Goal: Check status: Check status

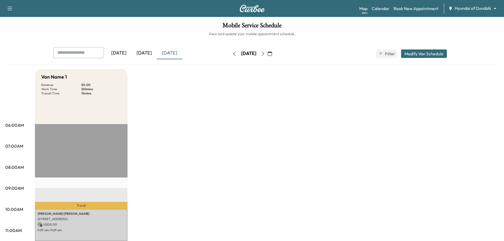
scroll to position [26, 0]
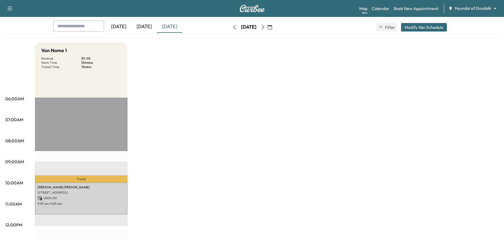
click at [142, 27] on div "[DATE]" at bounding box center [144, 27] width 25 height 12
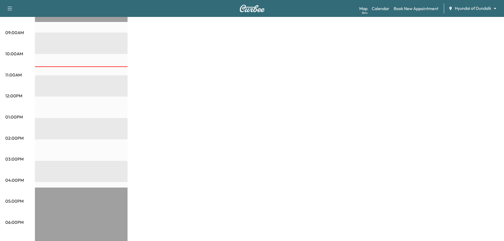
scroll to position [19, 0]
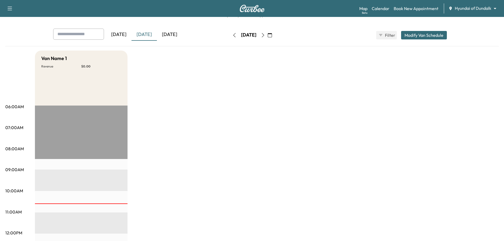
click at [175, 35] on div "[DATE]" at bounding box center [169, 35] width 25 height 12
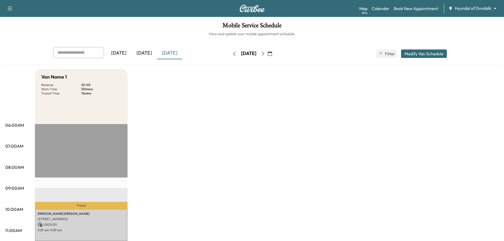
click at [121, 49] on div "[DATE]" at bounding box center [118, 53] width 25 height 12
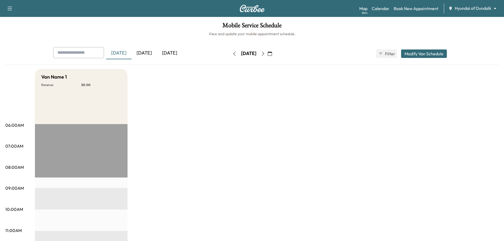
click at [173, 55] on div "[DATE]" at bounding box center [169, 53] width 25 height 12
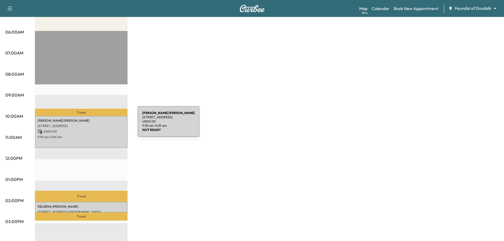
scroll to position [106, 0]
